Goal: Information Seeking & Learning: Learn about a topic

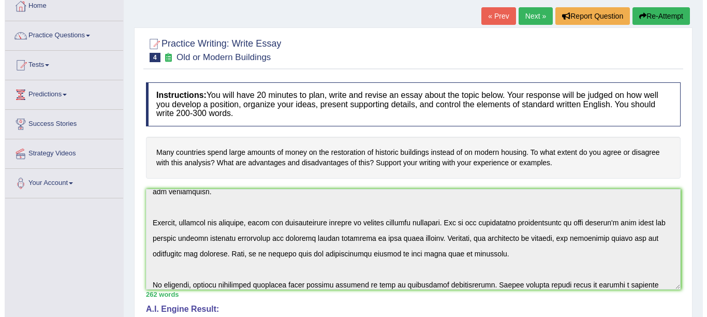
scroll to position [42, 0]
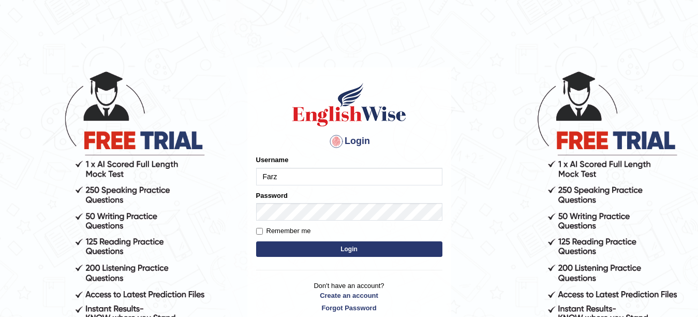
type input "Farzana12"
click at [328, 250] on button "Login" at bounding box center [349, 249] width 186 height 16
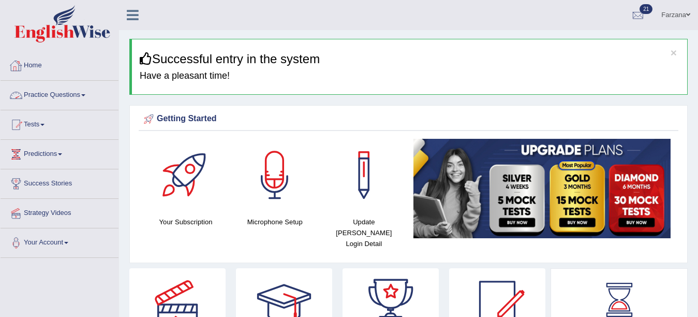
click at [82, 100] on link "Practice Questions" at bounding box center [60, 94] width 118 height 26
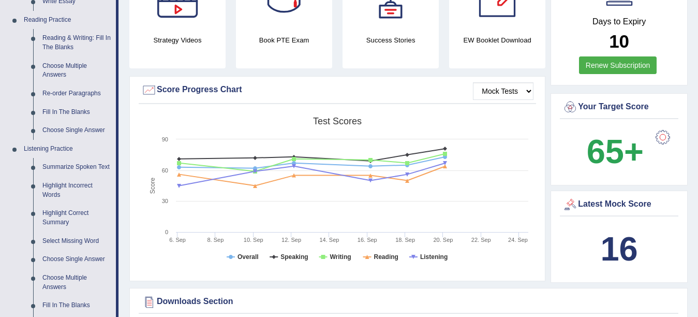
scroll to position [331, 0]
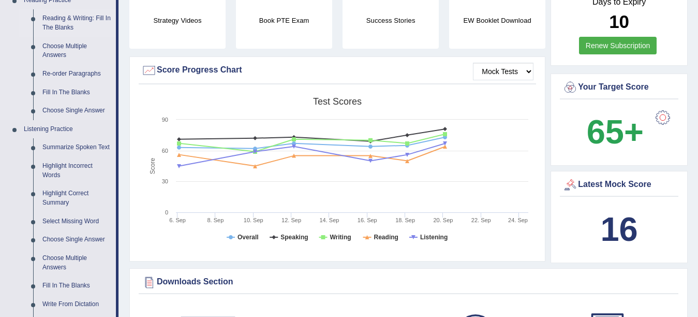
click at [99, 15] on link "Reading & Writing: Fill In The Blanks" at bounding box center [77, 22] width 78 height 27
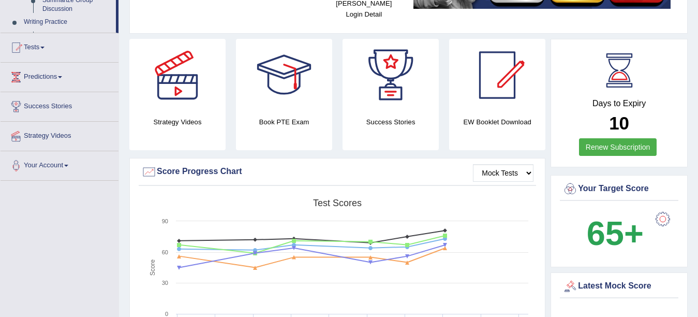
scroll to position [703, 0]
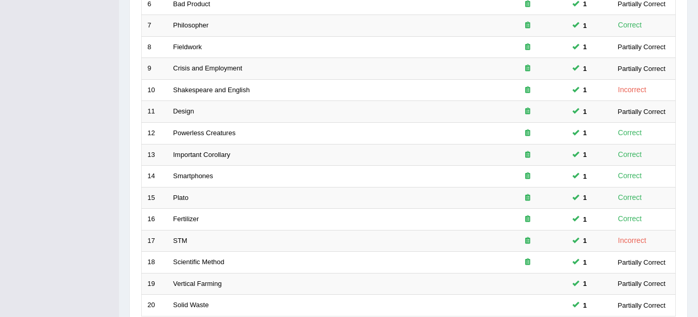
scroll to position [368, 0]
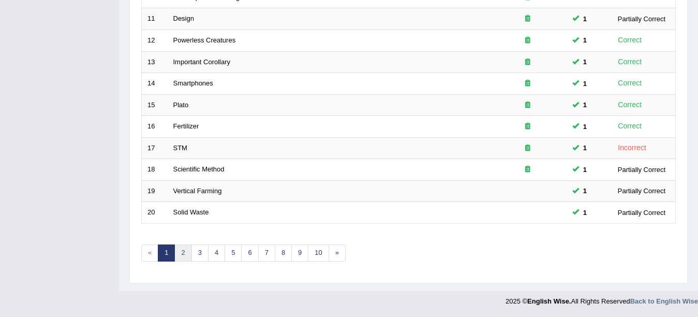
click at [184, 250] on link "2" at bounding box center [182, 252] width 17 height 17
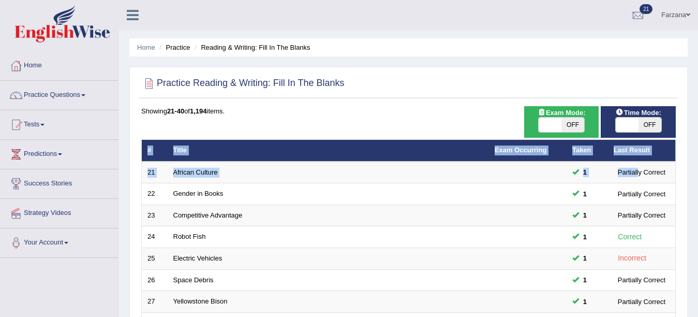
drag, startPoint x: 0, startPoint y: 0, endPoint x: 421, endPoint y: 111, distance: 435.4
click at [421, 111] on div "Showing 21-40 of 1,194 items." at bounding box center [408, 111] width 534 height 10
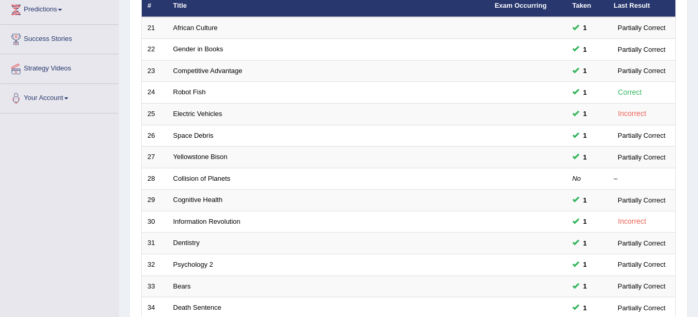
scroll to position [148, 0]
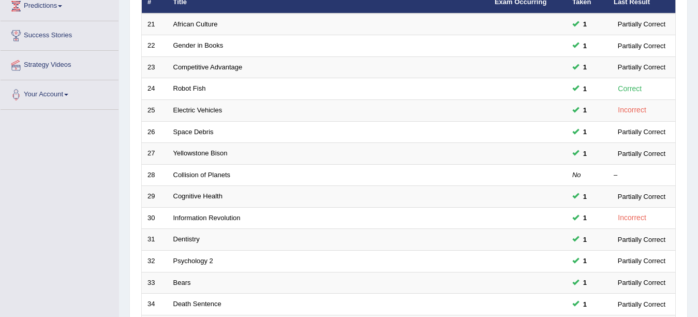
click at [693, 163] on div "Home Practice Reading & Writing: Fill In The Blanks Practice Reading & Writing:…" at bounding box center [408, 181] width 579 height 659
drag, startPoint x: 694, startPoint y: 164, endPoint x: 705, endPoint y: 166, distance: 11.0
click at [697, 166] on html "Toggle navigation Home Practice Questions Speaking Practice Read Aloud Repeat S…" at bounding box center [349, 10] width 698 height 317
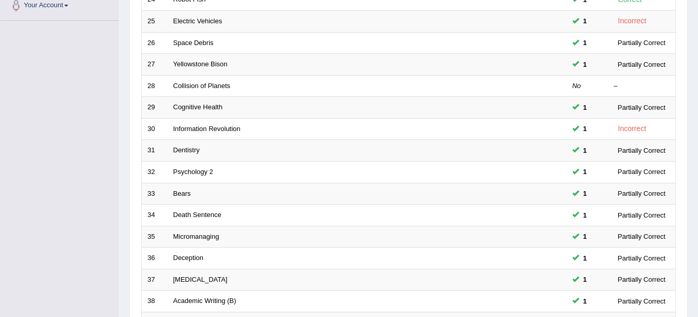
scroll to position [368, 0]
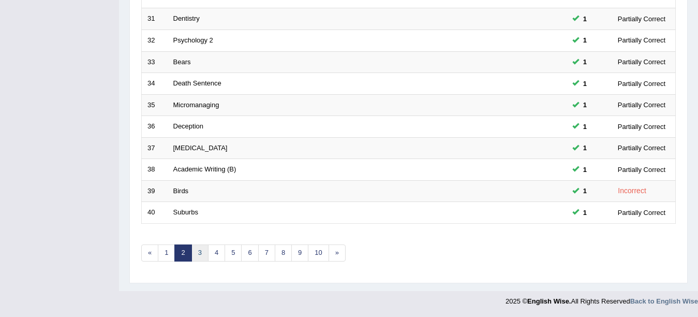
click at [199, 253] on link "3" at bounding box center [199, 252] width 17 height 17
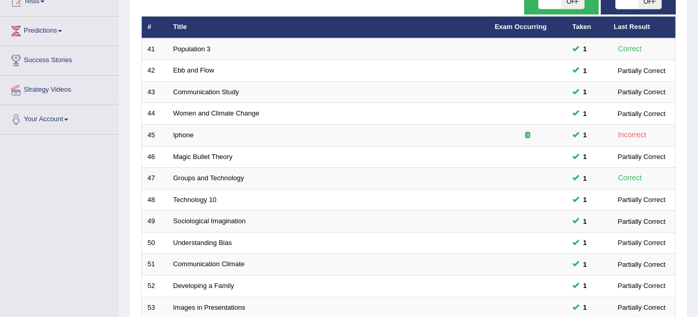
scroll to position [243, 0]
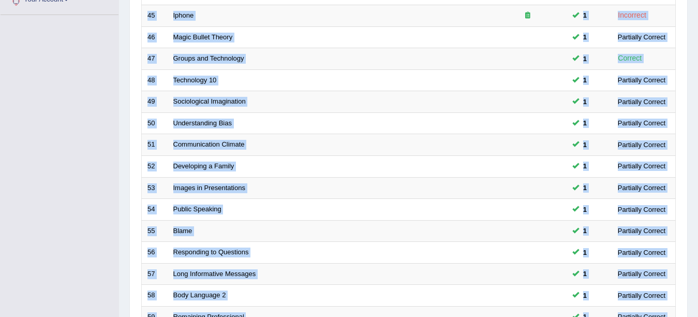
drag, startPoint x: 688, startPoint y: 192, endPoint x: 691, endPoint y: 201, distance: 9.5
click at [691, 201] on div "Home Practice Reading & Writing: Fill In The Blanks Practice Reading & Writing:…" at bounding box center [408, 86] width 579 height 659
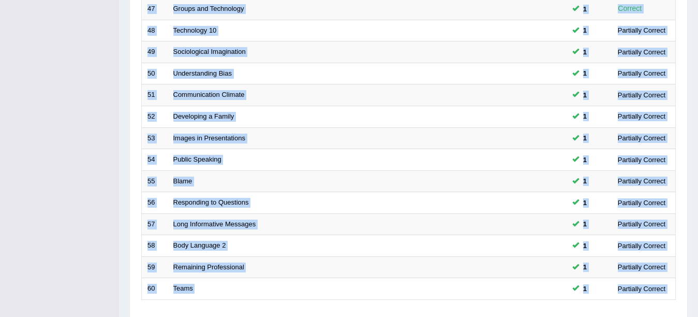
scroll to position [352, 0]
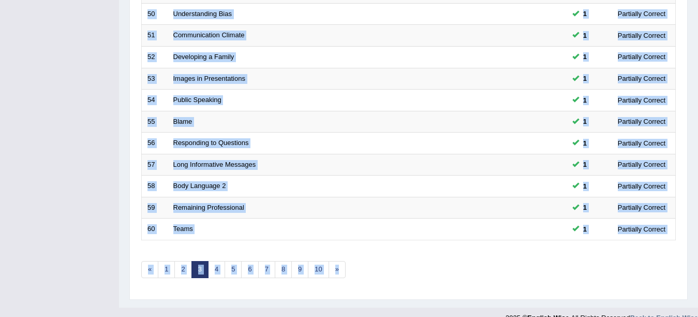
click at [595, 297] on div "Practice Reading & Writing: Fill In The Blanks Time Mode: ON OFF Exam Mode: ON …" at bounding box center [408, 7] width 558 height 585
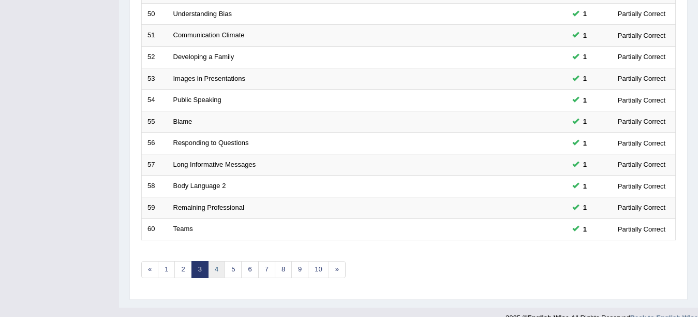
click at [214, 272] on link "4" at bounding box center [216, 269] width 17 height 17
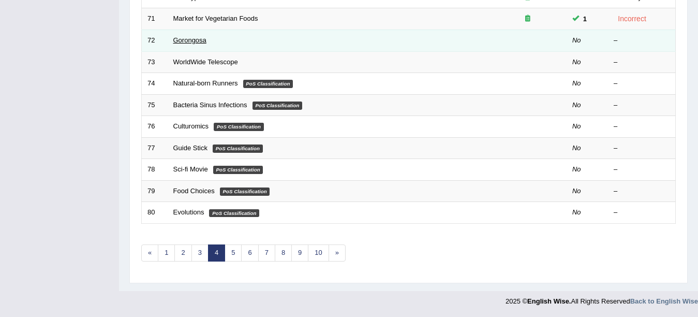
click at [187, 40] on link "Gorongosa" at bounding box center [189, 40] width 33 height 8
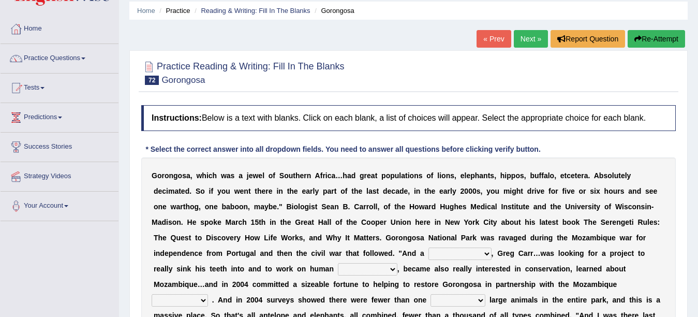
scroll to position [51, 0]
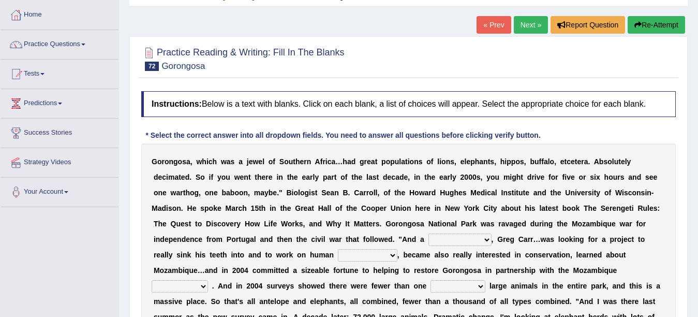
drag, startPoint x: 690, startPoint y: 139, endPoint x: 703, endPoint y: 166, distance: 30.5
click at [683, 178] on div "Home Practice Reading & Writing: Fill In The Blanks Gorongosa « Prev Next » Rep…" at bounding box center [408, 207] width 579 height 517
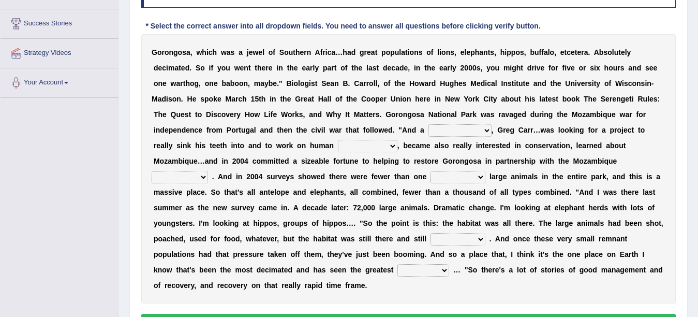
scroll to position [162, 0]
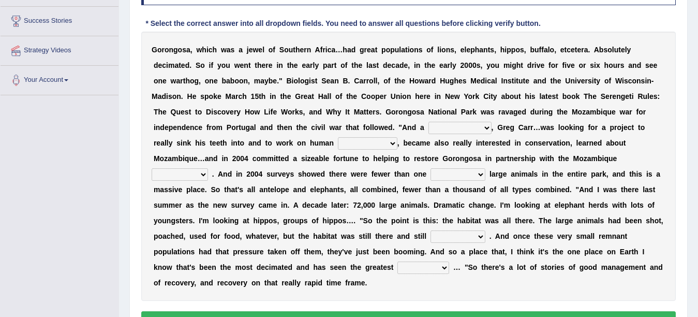
click at [680, 227] on div "Practice Reading & Writing: Fill In The Blanks 72 Gorongosa Instructions: Below…" at bounding box center [408, 133] width 558 height 418
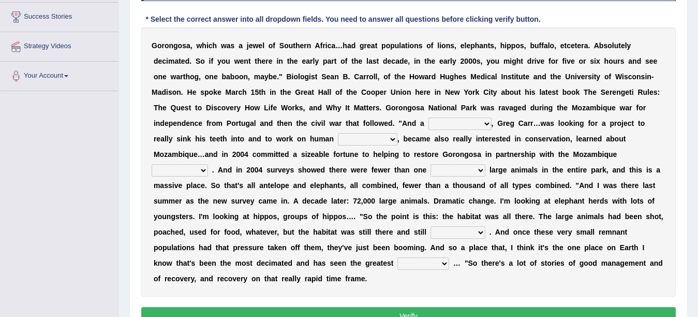
scroll to position [183, 0]
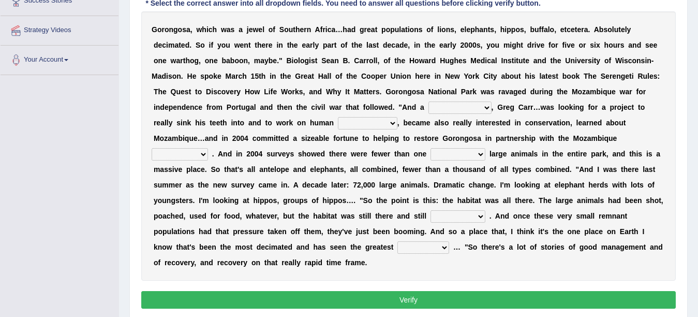
click at [461, 103] on select "passion solstice ballast philanthropist" at bounding box center [459, 107] width 63 height 12
select select "philanthropist"
click at [428, 101] on select "passion solstice ballast philanthropist" at bounding box center [459, 107] width 63 height 12
click at [363, 122] on select "negligence prevalence development malevolence" at bounding box center [367, 123] width 59 height 12
click at [366, 176] on div "G o r o n g o s a , w h i c h w a s a j e w e l o f S o u t h e r n A f r i c a…" at bounding box center [408, 145] width 534 height 269
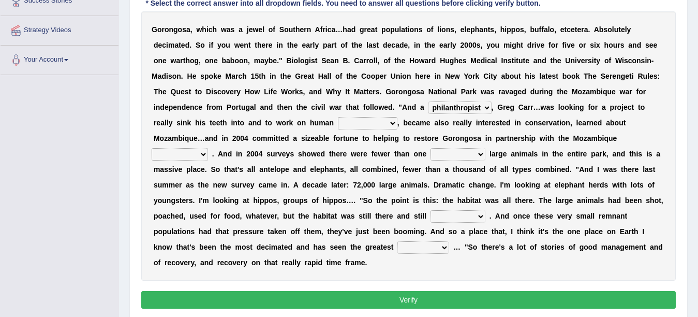
click at [364, 122] on select "negligence prevalence development malevolence" at bounding box center [367, 123] width 59 height 12
select select "malevolence"
click at [338, 117] on select "negligence prevalence development malevolence" at bounding box center [367, 123] width 59 height 12
click at [204, 139] on b "…" at bounding box center [201, 138] width 7 height 8
click at [291, 142] on b at bounding box center [291, 138] width 4 height 8
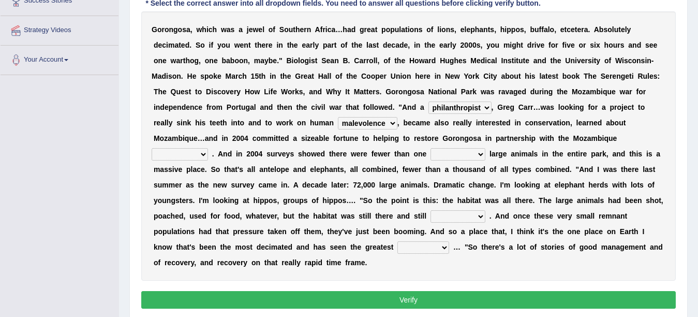
click at [392, 145] on div "G o r o n g o s a , w h i c h w a s a j e w e l o f S o u t h e r n A f r i c a…" at bounding box center [408, 145] width 534 height 269
click at [186, 154] on select "parliament semanticist government journalist" at bounding box center [180, 154] width 56 height 12
click at [152, 148] on select "parliament semanticist government journalist" at bounding box center [180, 154] width 56 height 12
click at [191, 155] on select "parliament semanticist government journalist" at bounding box center [180, 154] width 56 height 12
select select "government"
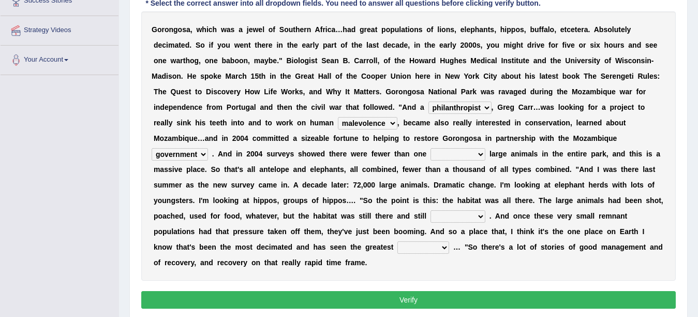
click at [152, 148] on select "parliament semanticist government journalist" at bounding box center [180, 154] width 56 height 12
click at [470, 156] on select "deflowered embowered roundest thousand" at bounding box center [457, 154] width 55 height 12
select select "thousand"
click at [431, 148] on select "deflowered embowered roundest thousand" at bounding box center [457, 154] width 55 height 12
click at [449, 214] on select "assertive incidental compulsive productive" at bounding box center [457, 216] width 55 height 12
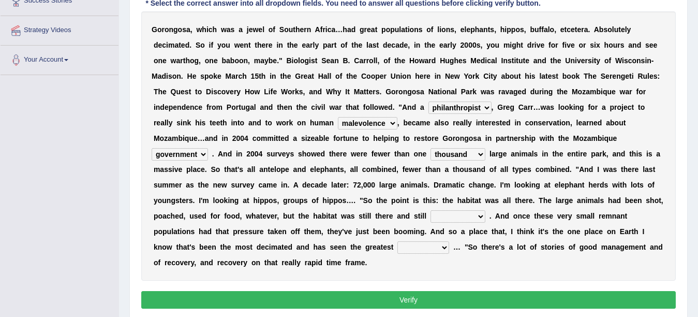
click at [449, 214] on select "assertive incidental compulsive productive" at bounding box center [457, 216] width 55 height 12
click at [430, 210] on select "assertive incidental compulsive productive" at bounding box center [457, 216] width 55 height 12
click at [453, 218] on select "assertive incidental compulsive productive" at bounding box center [457, 216] width 55 height 12
select select "assertive"
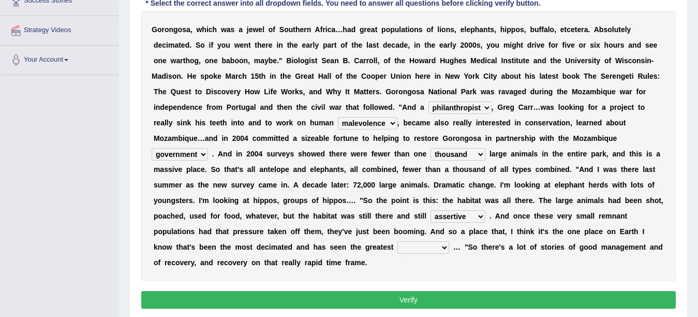
click at [430, 210] on select "assertive incidental compulsive productive" at bounding box center [457, 216] width 55 height 12
click at [419, 249] on select "recovery efficacy golly stumpy" at bounding box center [423, 247] width 52 height 12
click at [397, 241] on select "recovery efficacy golly stumpy" at bounding box center [423, 247] width 52 height 12
click at [425, 242] on select "recovery efficacy golly stumpy" at bounding box center [423, 247] width 52 height 12
select select "recovery"
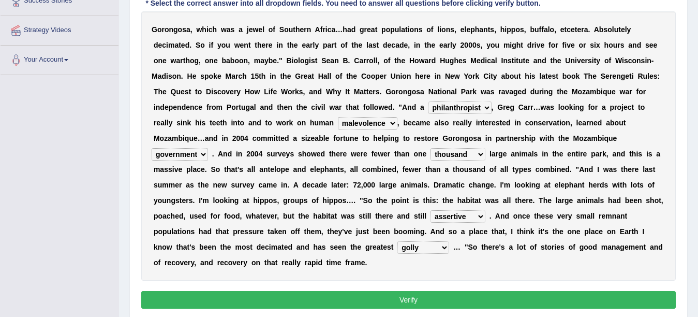
click at [397, 241] on select "recovery efficacy golly stumpy" at bounding box center [423, 247] width 52 height 12
click at [420, 301] on button "Verify" at bounding box center [408, 300] width 534 height 18
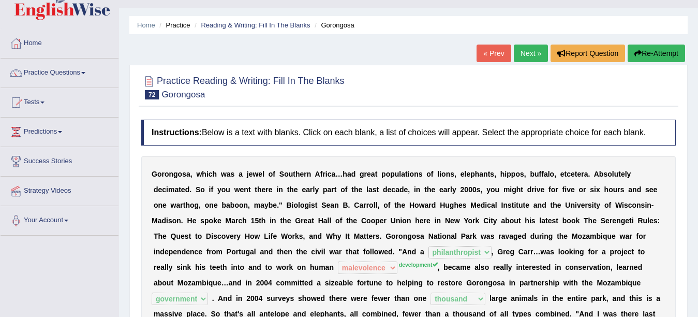
scroll to position [0, 0]
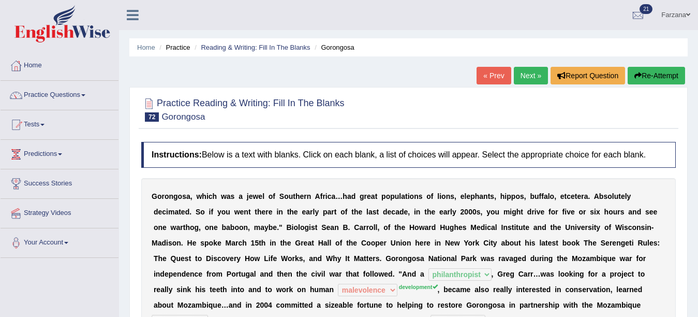
click at [523, 74] on link "Next »" at bounding box center [531, 76] width 34 height 18
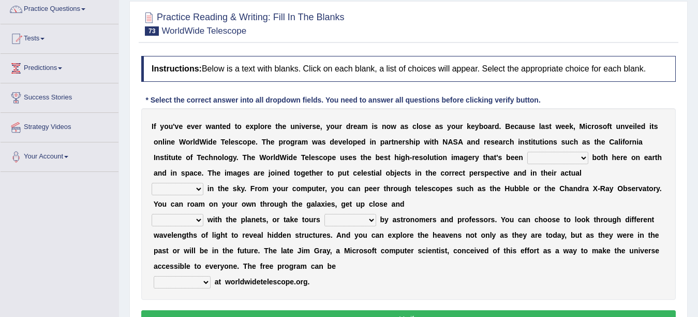
scroll to position [103, 0]
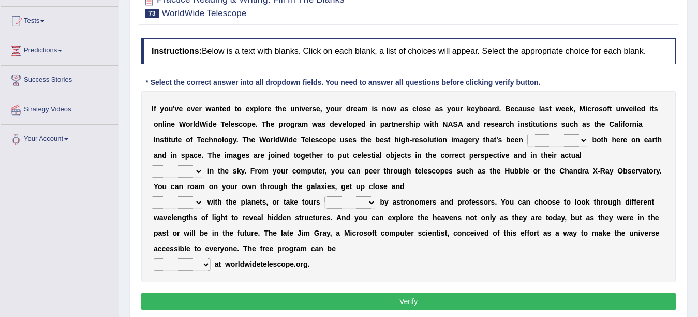
click at [555, 139] on select "degraded ascended remonstrated generated" at bounding box center [557, 140] width 61 height 12
click at [527, 134] on select "degraded ascended remonstrated generated" at bounding box center [557, 140] width 61 height 12
click at [550, 138] on select "degraded ascended remonstrated generated" at bounding box center [557, 140] width 61 height 12
click at [527, 134] on select "degraded ascended remonstrated generated" at bounding box center [557, 140] width 61 height 12
click at [542, 143] on select "degraded ascended remonstrated generated" at bounding box center [557, 140] width 61 height 12
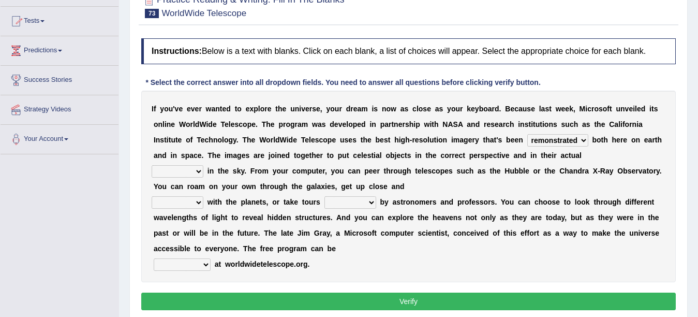
drag, startPoint x: 535, startPoint y: 147, endPoint x: 531, endPoint y: 139, distance: 9.3
click at [531, 139] on div "I f y o u ' v e e v e r w a n t e d t o e x p l o r e t h e u n i v e r s e , y…" at bounding box center [408, 186] width 534 height 191
click at [531, 139] on select "degraded ascended remonstrated generated" at bounding box center [557, 140] width 61 height 12
click at [544, 139] on select "degraded ascended remonstrated generated" at bounding box center [557, 140] width 61 height 12
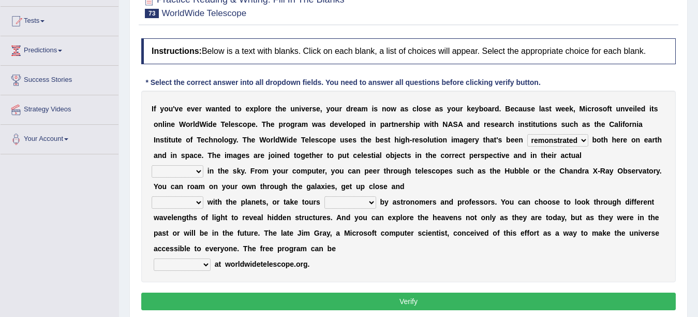
click at [547, 139] on select "degraded ascended remonstrated generated" at bounding box center [557, 140] width 61 height 12
select select "ascended"
click at [527, 134] on select "degraded ascended remonstrated generated" at bounding box center [557, 140] width 61 height 12
click at [169, 173] on select "aspects parts conditions positions" at bounding box center [178, 171] width 52 height 12
select select "positions"
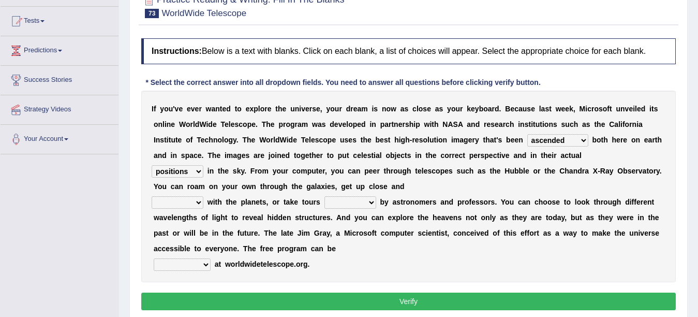
click at [152, 165] on select "aspects parts conditions positions" at bounding box center [178, 171] width 52 height 12
click at [185, 222] on div "I f y o u ' v e e v e r w a n t e d t o e x p l o r e t h e u n i v e r s e , y…" at bounding box center [408, 186] width 534 height 191
click at [171, 202] on select "personal individual apart polite" at bounding box center [178, 202] width 52 height 12
select select "apart"
click at [152, 196] on select "personal individual apart polite" at bounding box center [178, 202] width 52 height 12
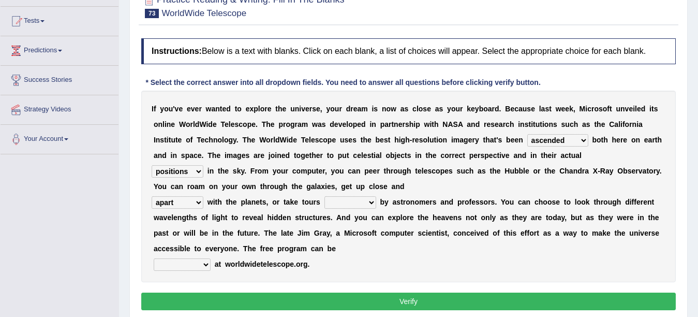
click at [340, 202] on select "guide guided guiding to guide" at bounding box center [350, 202] width 52 height 12
select select "guiding"
click at [324, 196] on select "guide guided guiding to guide" at bounding box center [350, 202] width 52 height 12
click at [337, 204] on select "guide guided guiding to guide" at bounding box center [350, 202] width 52 height 12
click at [324, 196] on select "guide guided guiding to guide" at bounding box center [350, 202] width 52 height 12
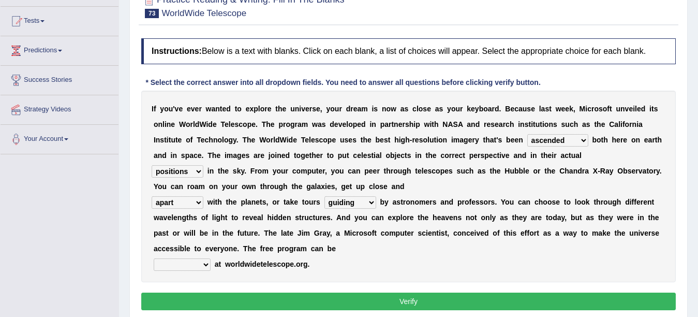
click at [187, 264] on select "upheld downloaded loaded posted" at bounding box center [182, 264] width 57 height 12
select select "loaded"
click at [154, 258] on select "upheld downloaded loaded posted" at bounding box center [182, 264] width 57 height 12
click at [213, 298] on button "Verify" at bounding box center [408, 301] width 534 height 18
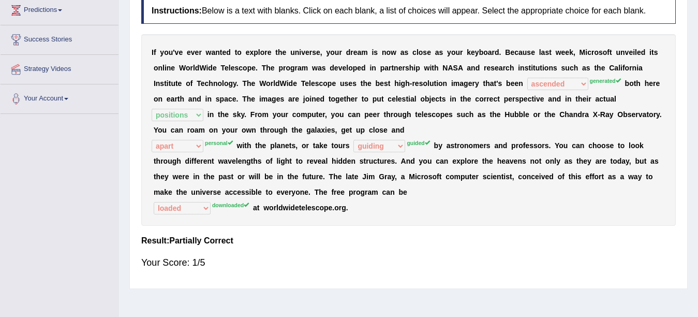
scroll to position [145, 0]
click at [550, 83] on select "degraded ascended remonstrated generated" at bounding box center [557, 83] width 61 height 12
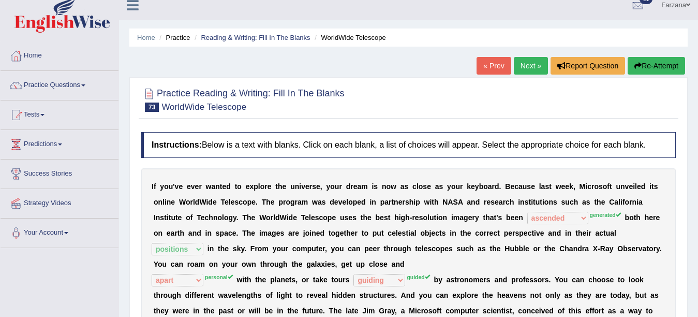
scroll to position [0, 0]
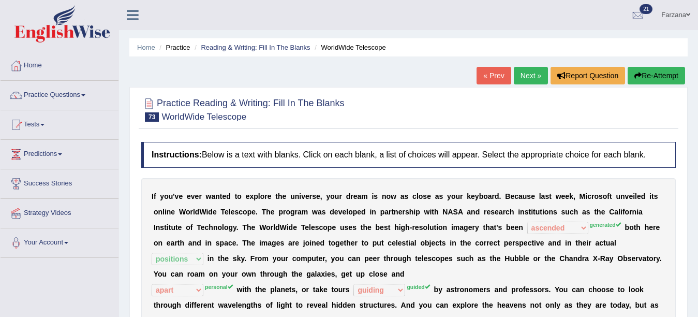
click at [520, 72] on link "Next »" at bounding box center [531, 76] width 34 height 18
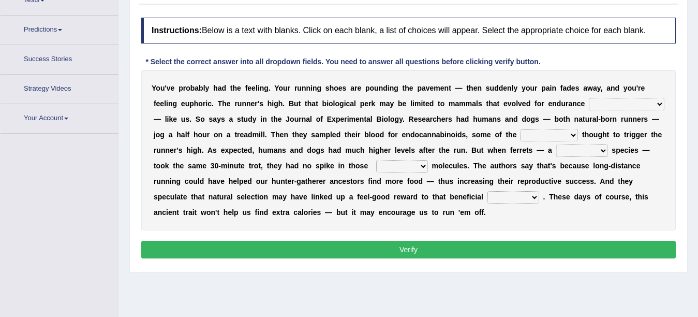
scroll to position [143, 0]
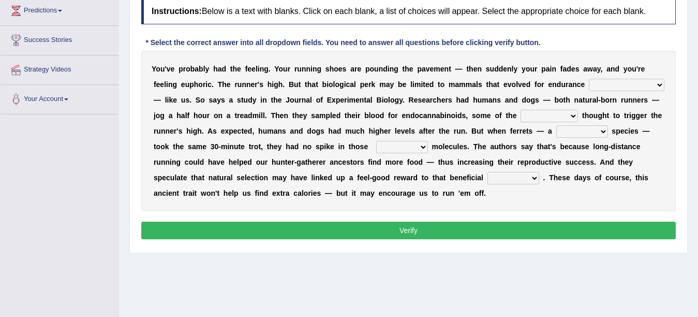
click at [602, 86] on select "[PERSON_NAME] personalize classifies exercise" at bounding box center [627, 85] width 76 height 12
select select "[PERSON_NAME]"
click at [589, 79] on select "[PERSON_NAME] personalize classifies exercise" at bounding box center [627, 85] width 76 height 12
click at [523, 114] on select "almshouse turnarounds compounds foxhounds" at bounding box center [548, 116] width 57 height 12
click at [514, 108] on div "Y o u ' v e p r o b a b l y h a d t h e f e e l i n g . Y o u r r u n n i n g s…" at bounding box center [408, 131] width 534 height 160
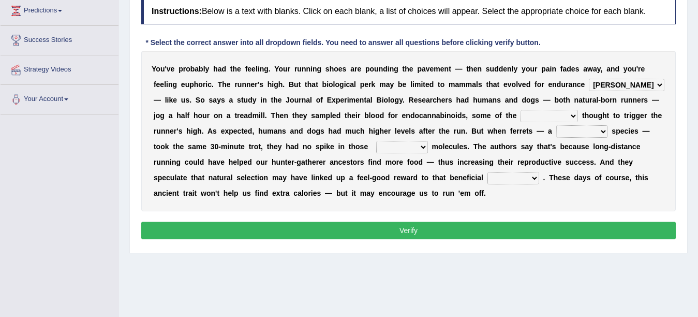
click at [520, 112] on select "almshouse turnarounds compounds foxhounds" at bounding box center [548, 116] width 57 height 12
click at [609, 86] on select "dykes personalize classifies exercise" at bounding box center [627, 85] width 76 height 12
click at [532, 114] on select "almshouse turnarounds compounds foxhounds" at bounding box center [548, 116] width 57 height 12
select select "foxhounds"
click at [520, 110] on select "almshouse turnarounds compounds foxhounds" at bounding box center [548, 116] width 57 height 12
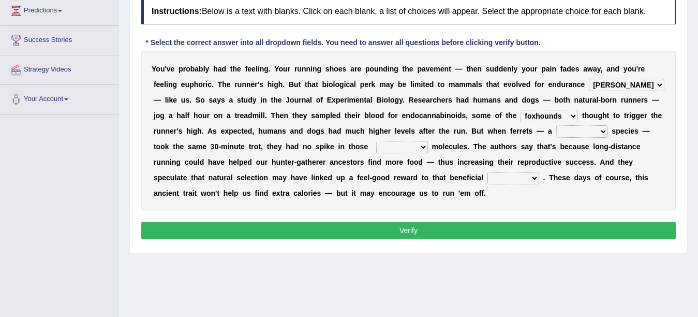
click at [577, 130] on select "excellency merely faerie sedentary" at bounding box center [582, 131] width 52 height 12
click at [563, 134] on select "excellency merely faerie sedentary" at bounding box center [582, 131] width 52 height 12
click at [544, 116] on select "almshouse turnarounds compounds foxhounds" at bounding box center [548, 116] width 57 height 12
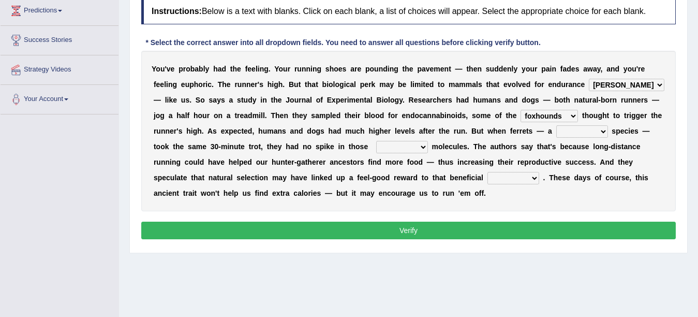
click at [589, 133] on select "excellency merely faerie sedentary" at bounding box center [582, 131] width 52 height 12
click at [556, 125] on select "excellency merely faerie sedentary" at bounding box center [582, 131] width 52 height 12
click at [578, 132] on select "excellency merely faerie sedentary" at bounding box center [582, 131] width 52 height 12
select select "faerie"
click at [556, 125] on select "excellency merely faerie sedentary" at bounding box center [582, 131] width 52 height 12
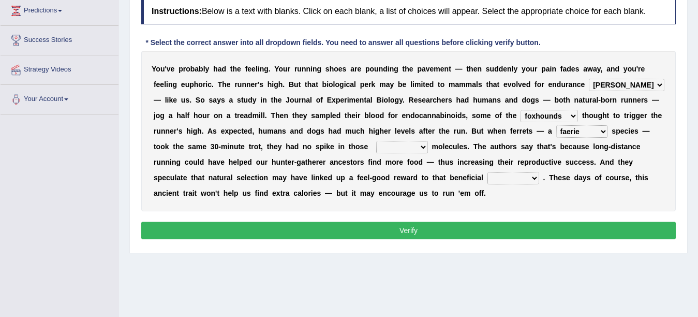
click at [394, 147] on select "groaned feel-good inchoate loaned" at bounding box center [402, 147] width 52 height 12
select select "inchoate"
click at [376, 141] on select "groaned feel-good inchoate loaned" at bounding box center [402, 147] width 52 height 12
click at [506, 176] on select "wager exchanger behavior regulator" at bounding box center [513, 178] width 52 height 12
select select "exchanger"
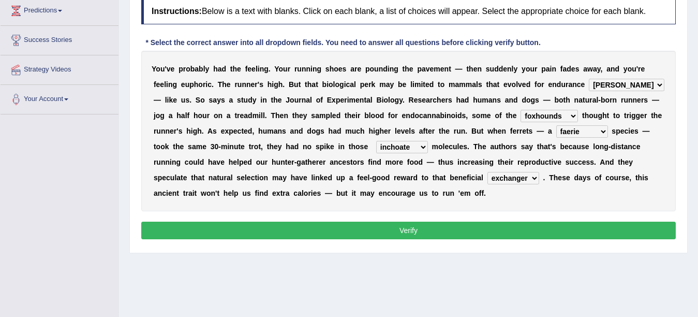
click at [487, 172] on select "wager exchanger behavior regulator" at bounding box center [513, 178] width 52 height 12
drag, startPoint x: 490, startPoint y: 238, endPoint x: 478, endPoint y: 233, distance: 12.5
click at [478, 233] on button "Verify" at bounding box center [408, 230] width 534 height 18
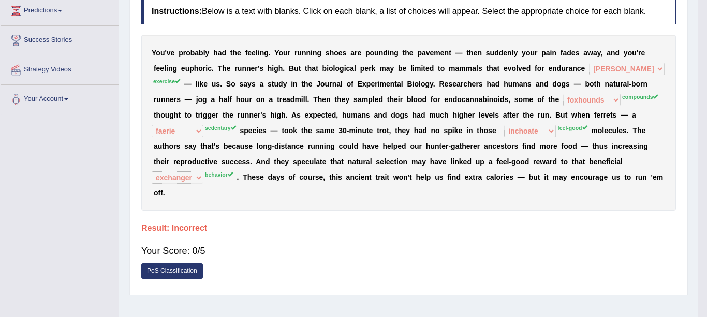
click at [478, 173] on body "Toggle navigation Home Practice Questions Speaking Practice Read Aloud Repeat S…" at bounding box center [353, 15] width 707 height 317
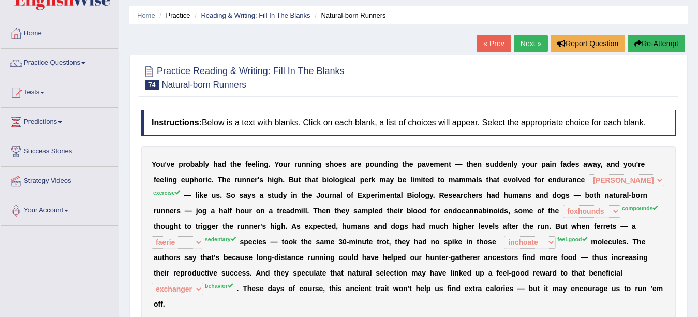
scroll to position [0, 0]
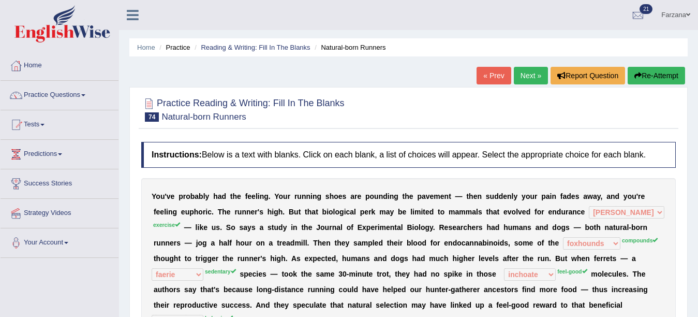
click at [534, 69] on link "Next »" at bounding box center [531, 76] width 34 height 18
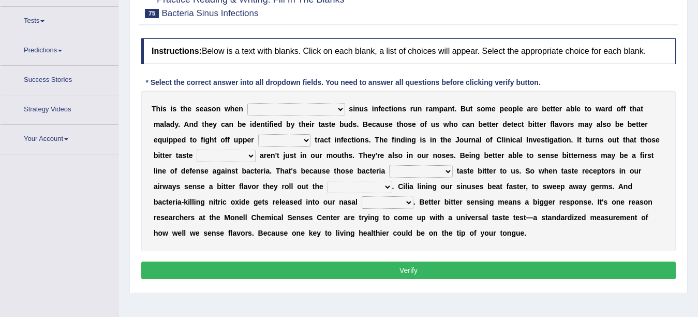
scroll to position [117, 0]
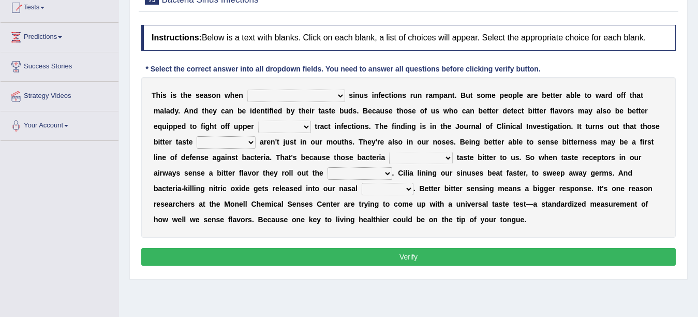
click at [271, 92] on select "conventicle [DEMOGRAPHIC_DATA] bacterial prissier" at bounding box center [296, 95] width 98 height 12
select select "bacterial"
click at [247, 89] on select "conventicle [DEMOGRAPHIC_DATA] bacterial prissier" at bounding box center [296, 95] width 98 height 12
click at [258, 127] on select "faulty respiratory togae gawky" at bounding box center [284, 127] width 53 height 12
click at [258, 121] on select "faulty respiratory togae gawky" at bounding box center [284, 127] width 53 height 12
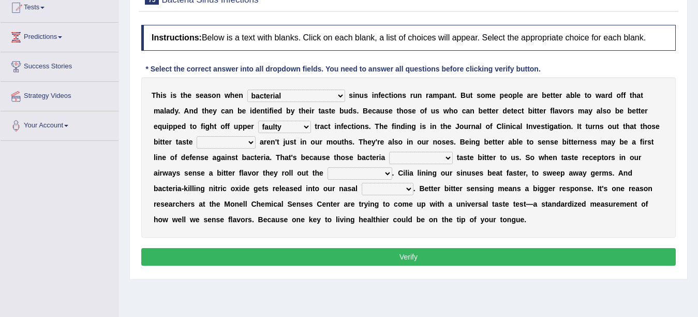
click at [258, 126] on select "faulty respiratory togae gawky" at bounding box center [284, 127] width 53 height 12
select select "respiratory"
click at [258, 121] on select "faulty respiratory togae gawky" at bounding box center [284, 127] width 53 height 12
click at [197, 147] on select "depressions dinners submissions receptors" at bounding box center [226, 142] width 59 height 12
select select "dinners"
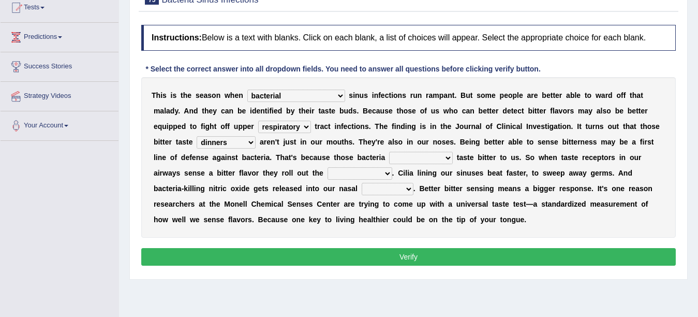
click at [197, 136] on select "depressions dinners submissions receptors" at bounding box center [226, 142] width 59 height 12
click at [202, 143] on select "depressions dinners submissions receptors" at bounding box center [226, 142] width 59 height 12
click at [197, 136] on select "depressions dinners submissions receptors" at bounding box center [226, 142] width 59 height 12
click at [414, 155] on select "purposelessly actually diagonally providently" at bounding box center [421, 158] width 64 height 12
select select "actually"
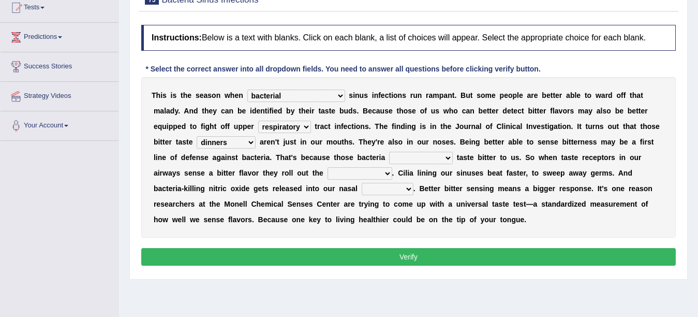
click at [389, 152] on select "purposelessly actually diagonally providently" at bounding box center [421, 158] width 64 height 12
click at [342, 172] on select "defenses contradictions chestnuts pelvis" at bounding box center [359, 173] width 65 height 12
click at [347, 166] on div "T h i s i s t h e s e a s o n w h e n conventicle [DEMOGRAPHIC_DATA] bacterial …" at bounding box center [408, 157] width 534 height 160
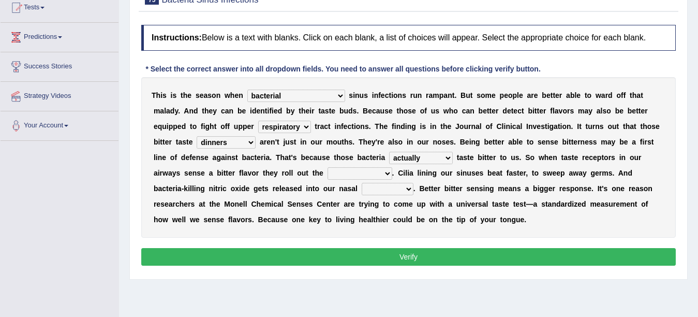
click at [347, 173] on select "defenses contradictions chestnuts pelvis" at bounding box center [359, 173] width 65 height 12
select select "chestnuts"
click at [327, 167] on select "defenses contradictions chestnuts pelvis" at bounding box center [359, 173] width 65 height 12
click at [362, 192] on select "causalities localities infirmities cavities" at bounding box center [388, 189] width 52 height 12
click at [340, 201] on b at bounding box center [342, 204] width 4 height 8
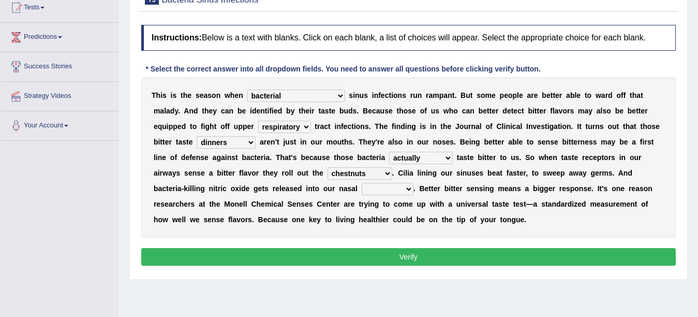
click at [362, 187] on select "causalities localities infirmities cavities" at bounding box center [388, 189] width 52 height 12
select select "infirmities"
click at [362, 183] on select "causalities localities infirmities cavities" at bounding box center [388, 189] width 52 height 12
click at [331, 262] on button "Verify" at bounding box center [408, 257] width 534 height 18
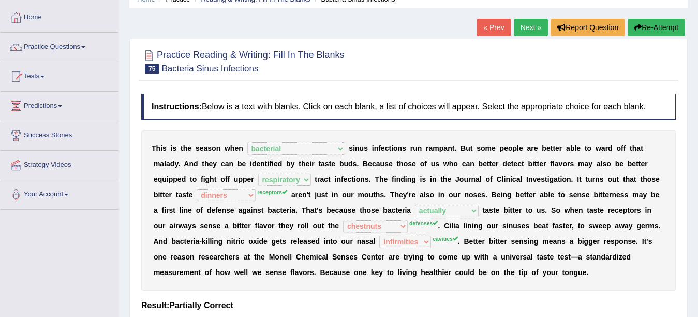
scroll to position [0, 0]
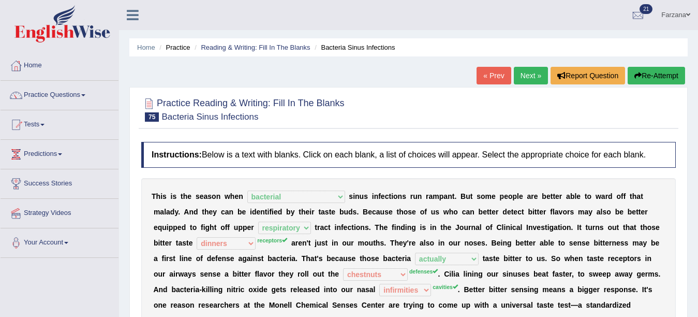
click at [680, 11] on link "Farzana" at bounding box center [675, 13] width 44 height 27
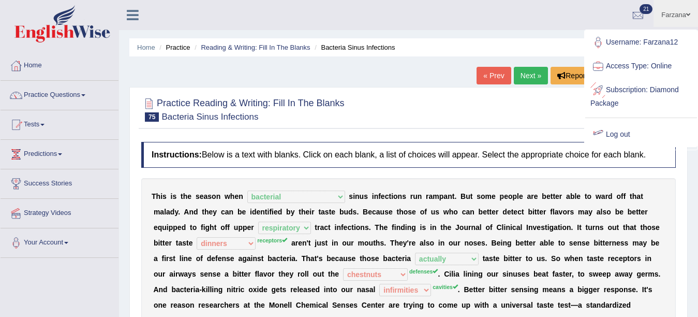
click at [621, 136] on link "Log out" at bounding box center [641, 135] width 112 height 24
